Goal: Communication & Community: Participate in discussion

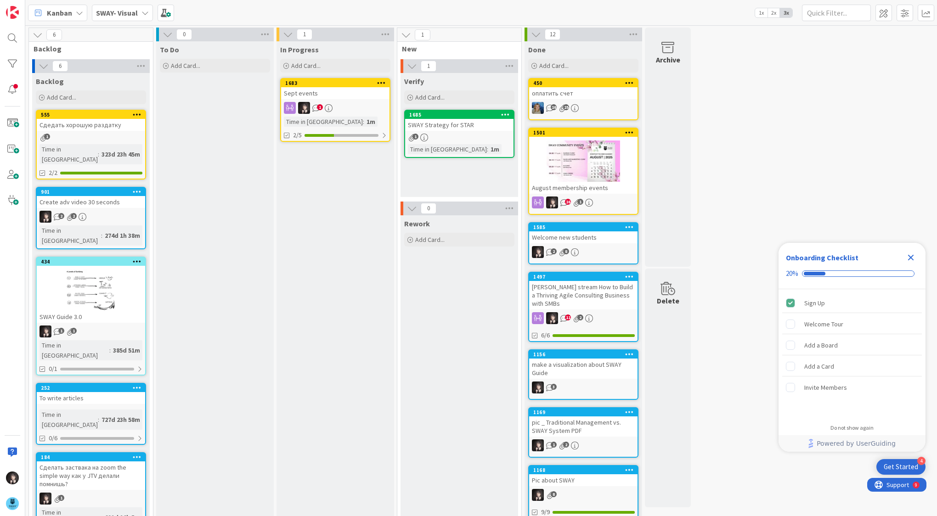
click at [479, 125] on div "SWAY Strategy for STAR" at bounding box center [459, 125] width 108 height 12
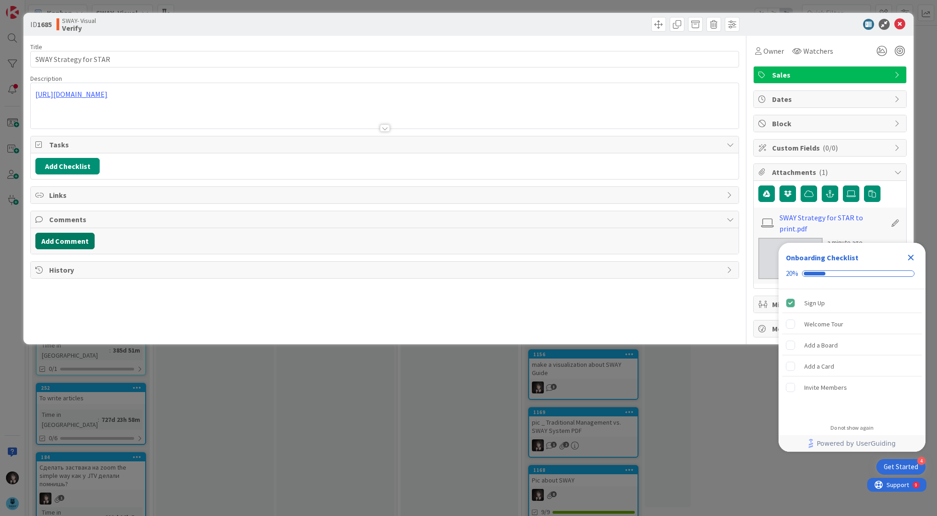
click at [72, 236] on button "Add Comment" at bounding box center [64, 241] width 59 height 17
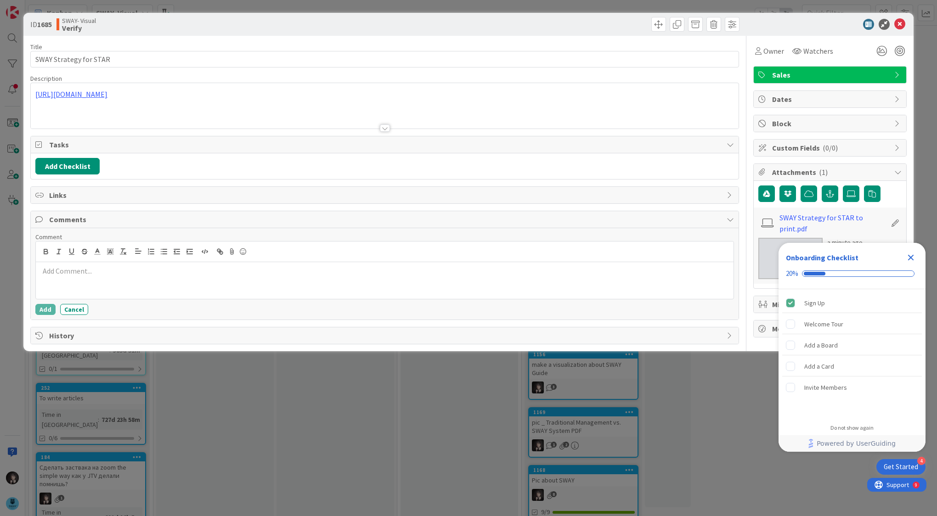
click at [73, 274] on p at bounding box center [384, 271] width 690 height 11
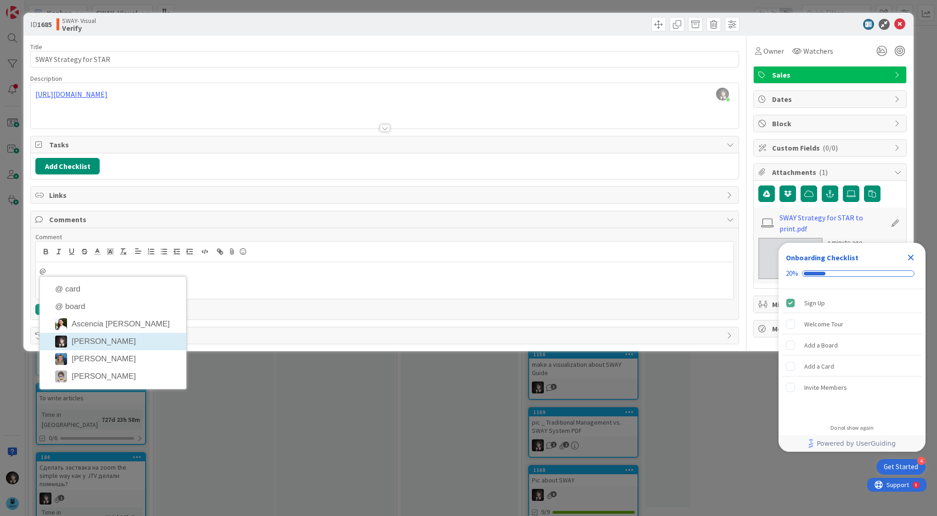
click at [86, 338] on li "[PERSON_NAME]" at bounding box center [113, 341] width 146 height 17
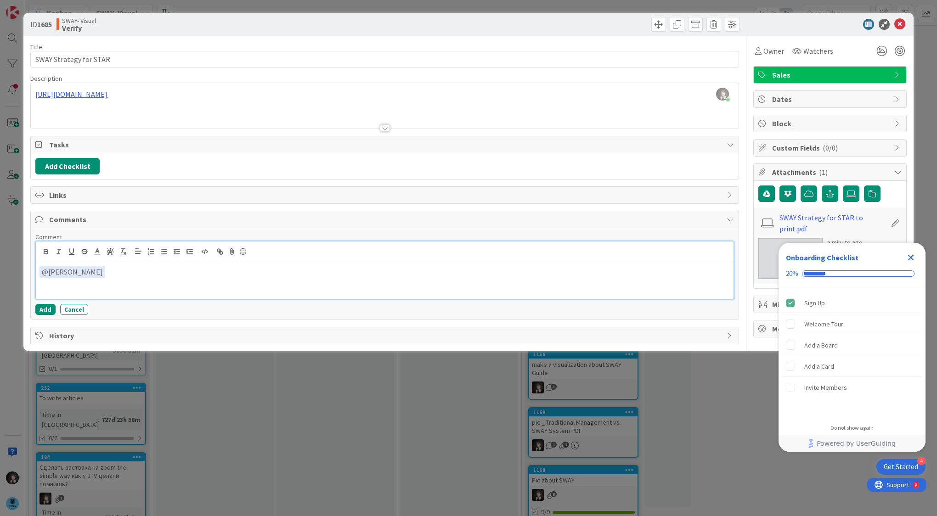
click at [84, 270] on span "@ [PERSON_NAME]" at bounding box center [72, 271] width 61 height 9
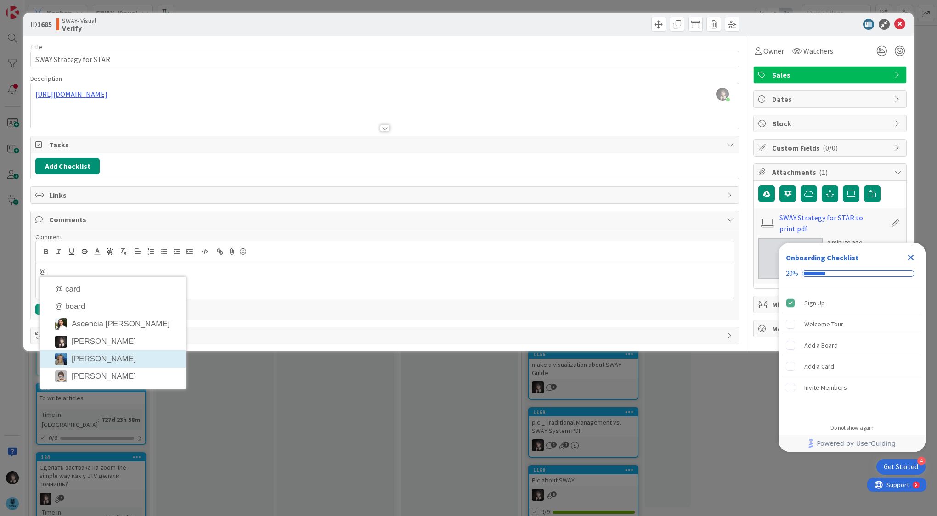
click at [98, 360] on li "[PERSON_NAME]" at bounding box center [113, 358] width 146 height 17
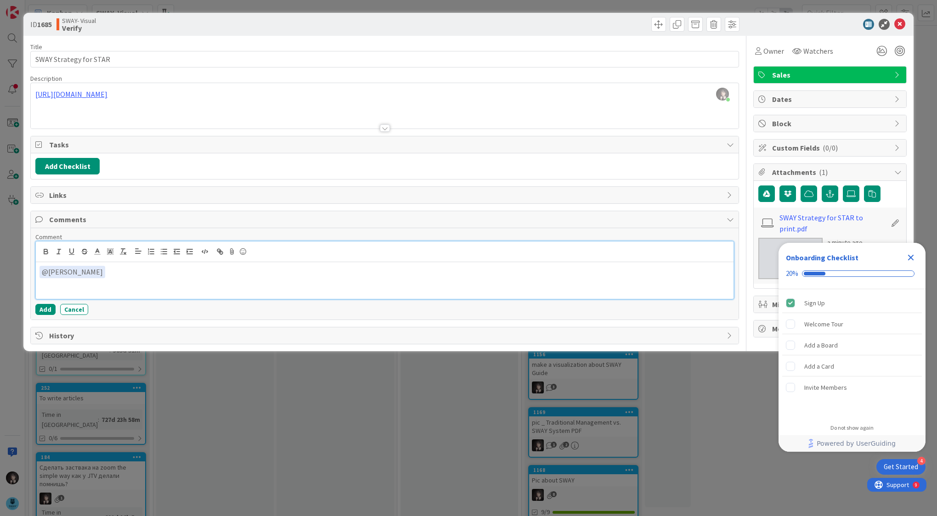
click at [105, 277] on div "﻿ @ [PERSON_NAME] ﻿" at bounding box center [384, 280] width 697 height 37
click at [47, 307] on button "Add" at bounding box center [45, 309] width 20 height 11
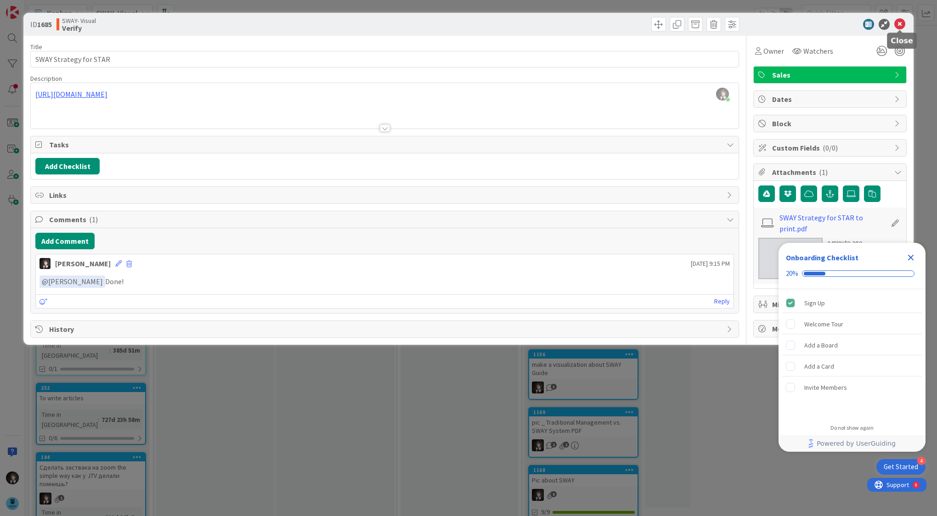
click at [900, 22] on icon at bounding box center [899, 24] width 11 height 11
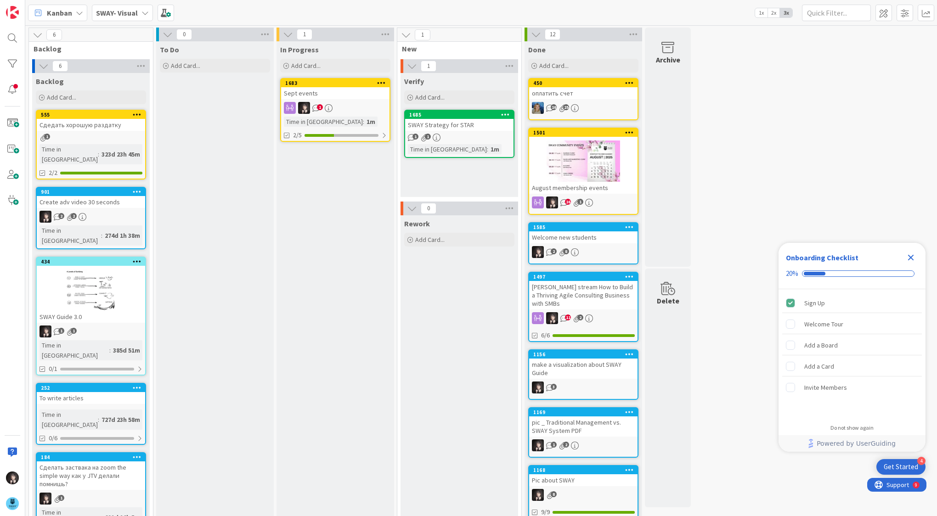
click at [354, 110] on div "1" at bounding box center [335, 108] width 108 height 12
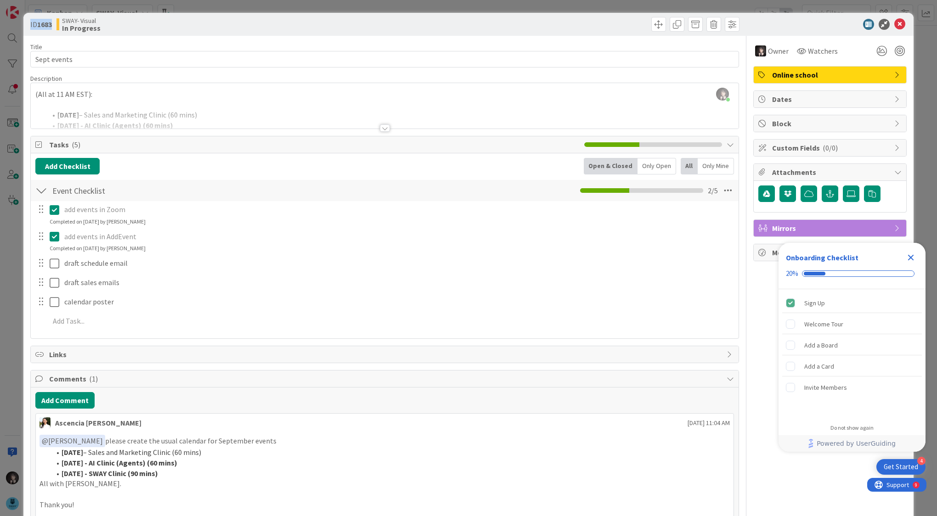
drag, startPoint x: 29, startPoint y: 24, endPoint x: 55, endPoint y: 24, distance: 25.7
click at [55, 24] on div "ID 1683 SWAY- Visual In Progress" at bounding box center [468, 24] width 890 height 23
copy span "ID 1683"
drag, startPoint x: 896, startPoint y: 25, endPoint x: 891, endPoint y: 27, distance: 5.4
click at [896, 25] on icon at bounding box center [899, 24] width 11 height 11
